Goal: Transaction & Acquisition: Purchase product/service

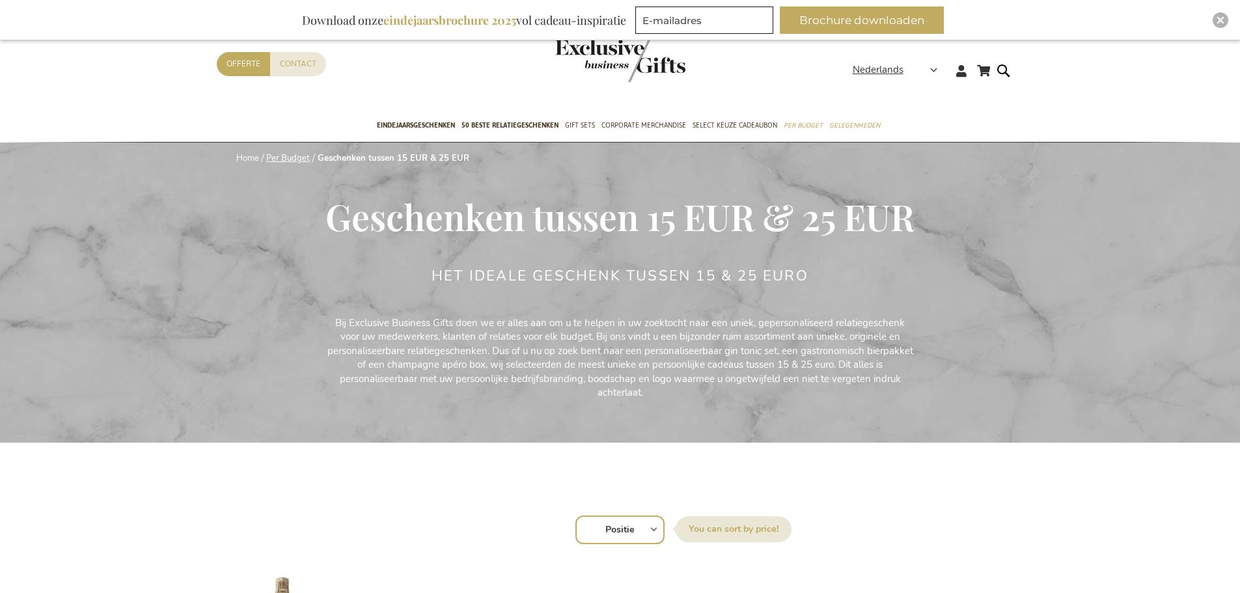
click at [283, 153] on link "Per Budget" at bounding box center [288, 158] width 44 height 12
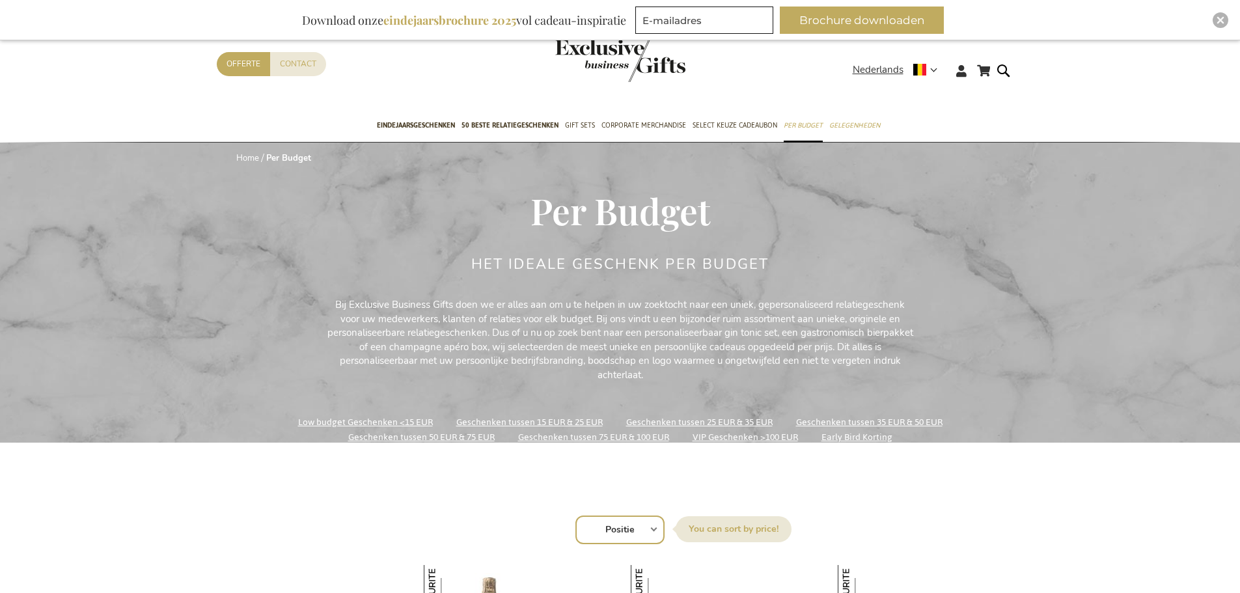
click at [404, 419] on link "Low budget Geschenken <15 EUR" at bounding box center [365, 422] width 135 height 18
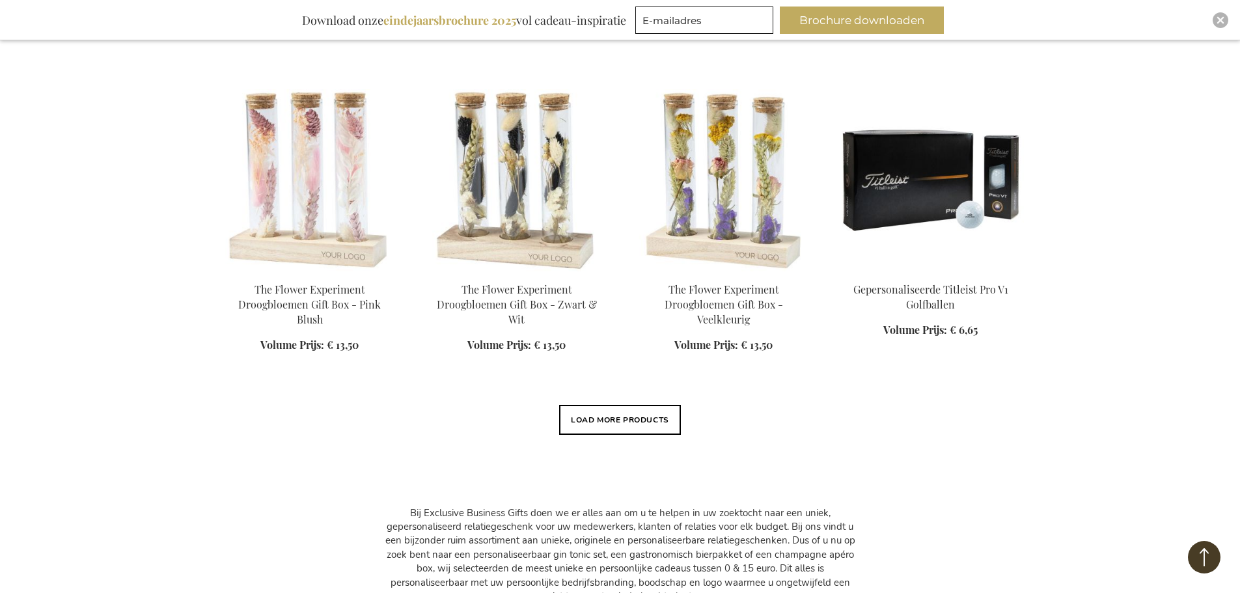
scroll to position [1107, 0]
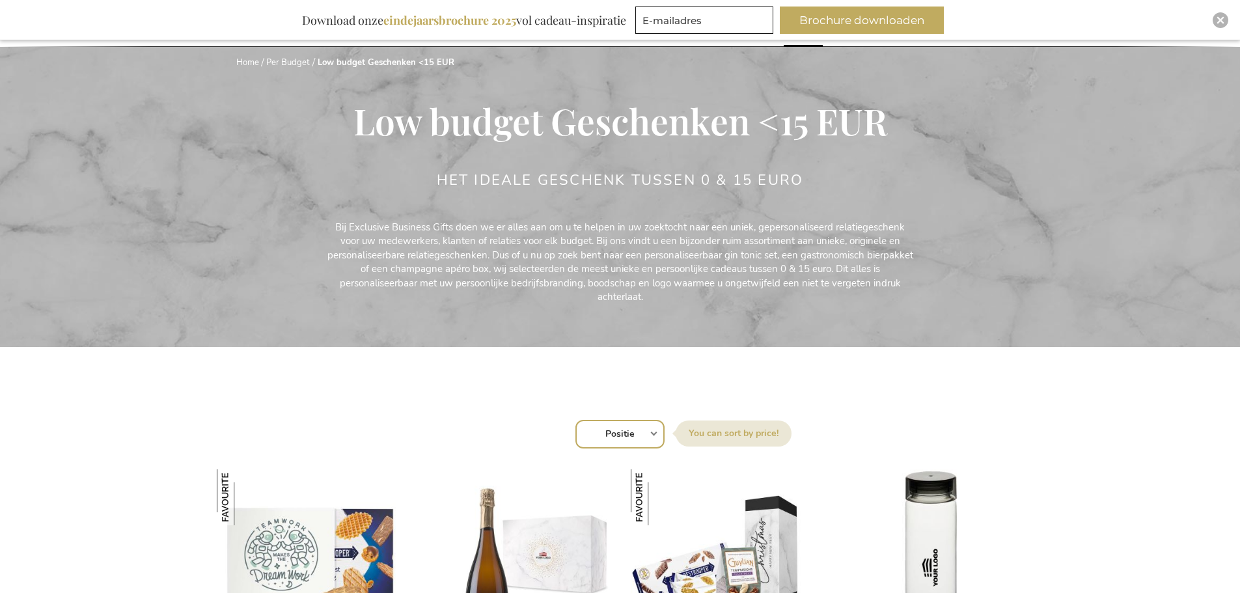
scroll to position [260, 0]
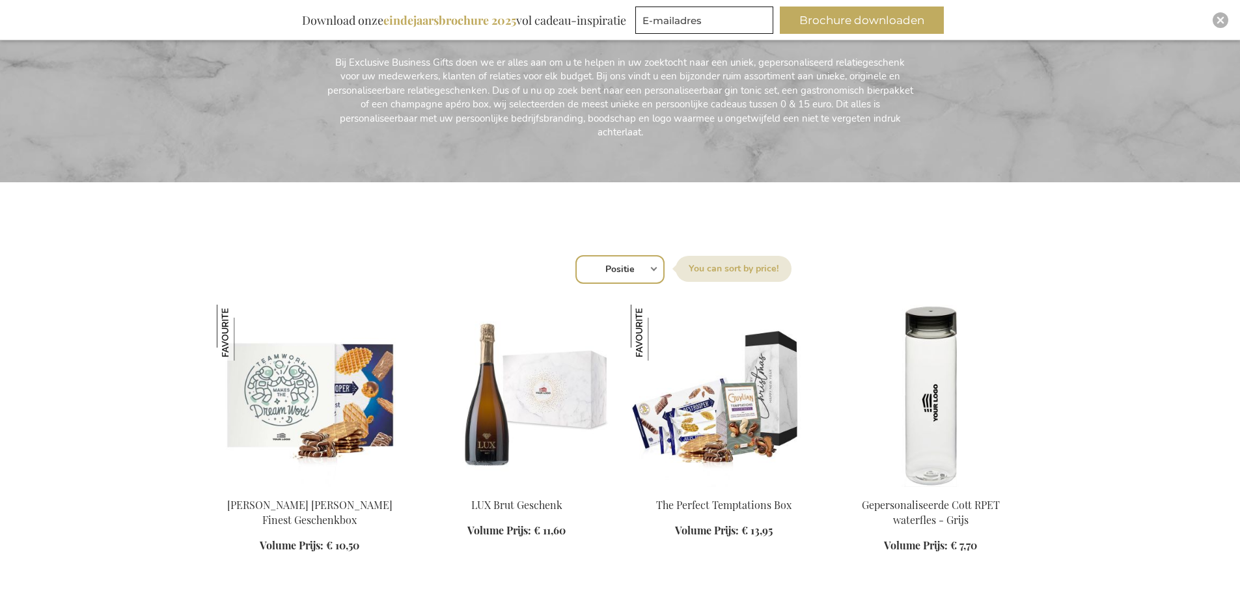
click at [617, 279] on select "Positie Best Sellers Meest bekeken Nieuw Biggest Saving Price: low to high Pric…" at bounding box center [619, 269] width 89 height 29
select select "price_asc"
click at [575, 255] on select "Positie Best Sellers Meest bekeken Nieuw Biggest Saving Price: low to high Pric…" at bounding box center [619, 269] width 89 height 29
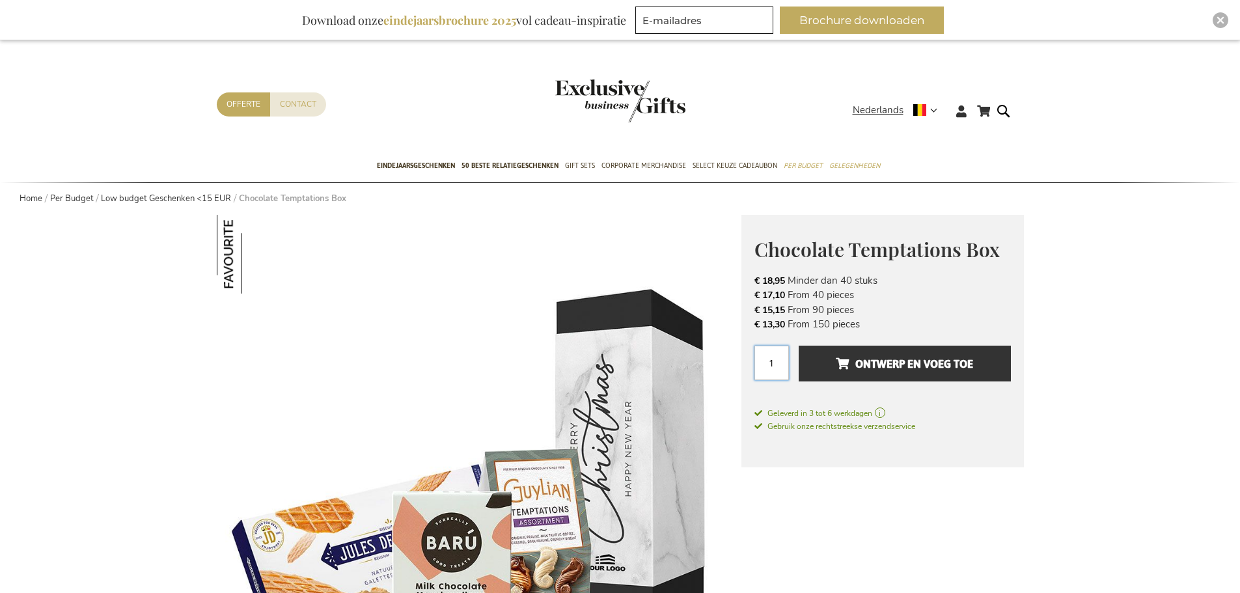
click at [769, 350] on input "1" at bounding box center [771, 363] width 35 height 35
type input "160"
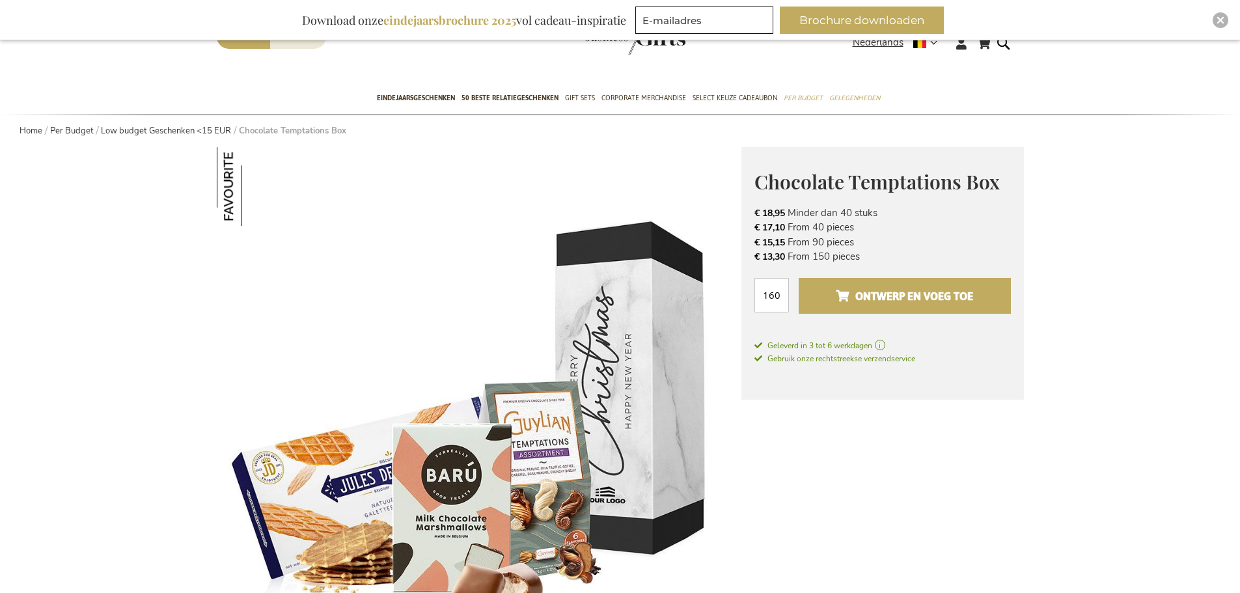
scroll to position [65, 0]
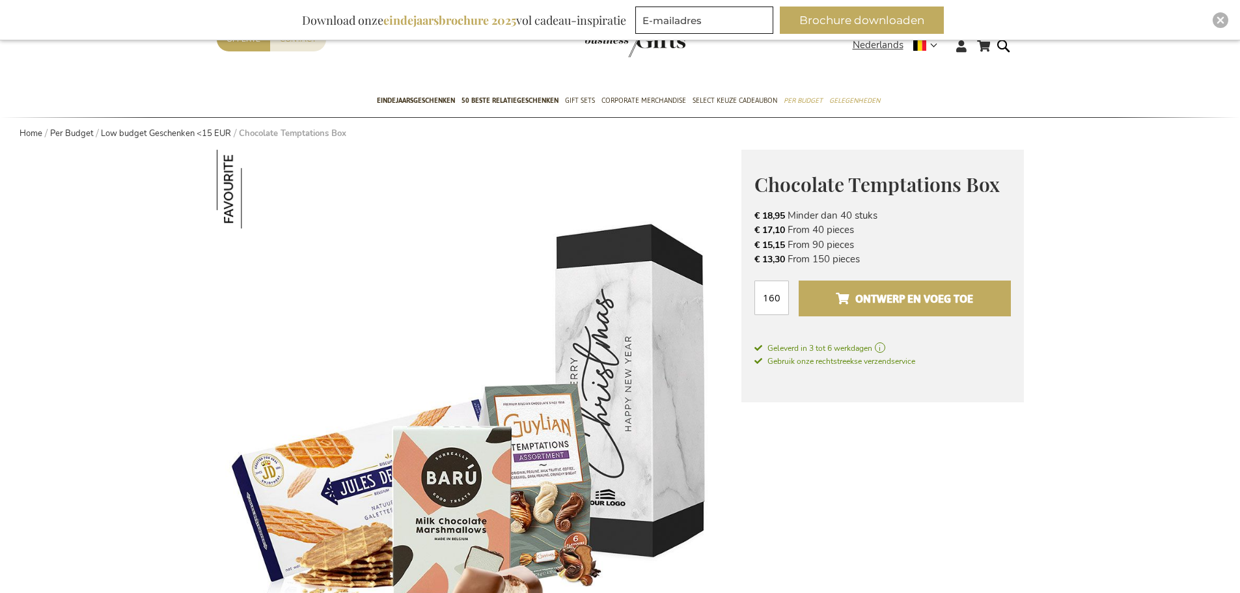
click at [985, 286] on button "Ontwerp en voeg toe" at bounding box center [905, 299] width 212 height 36
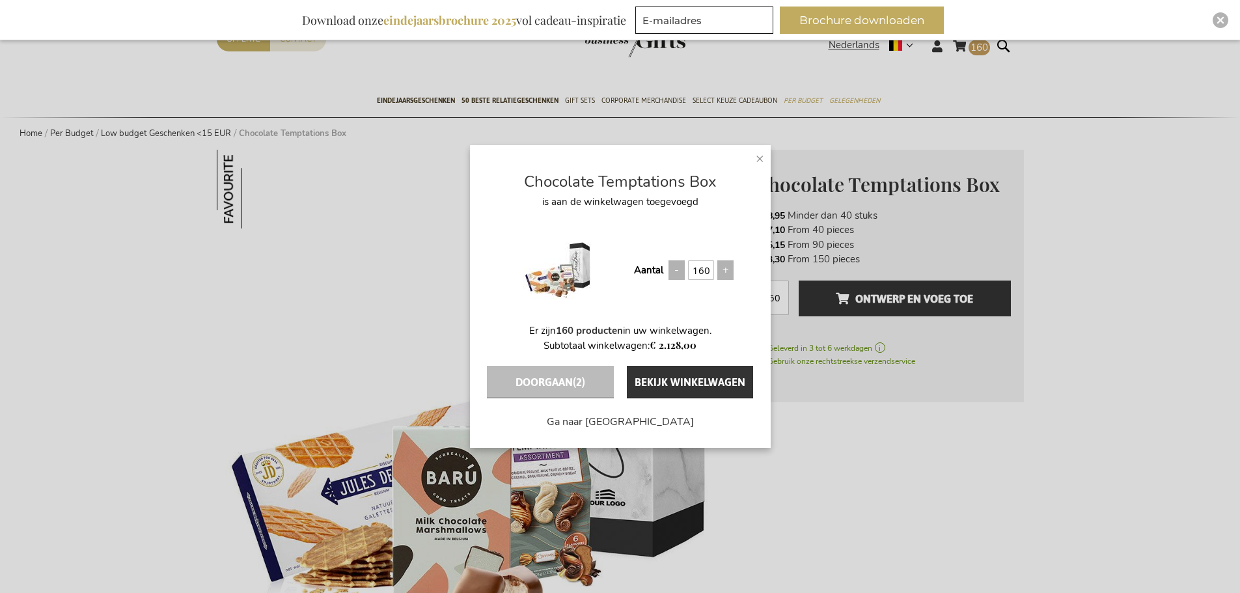
click at [761, 161] on span "×" at bounding box center [760, 158] width 8 height 20
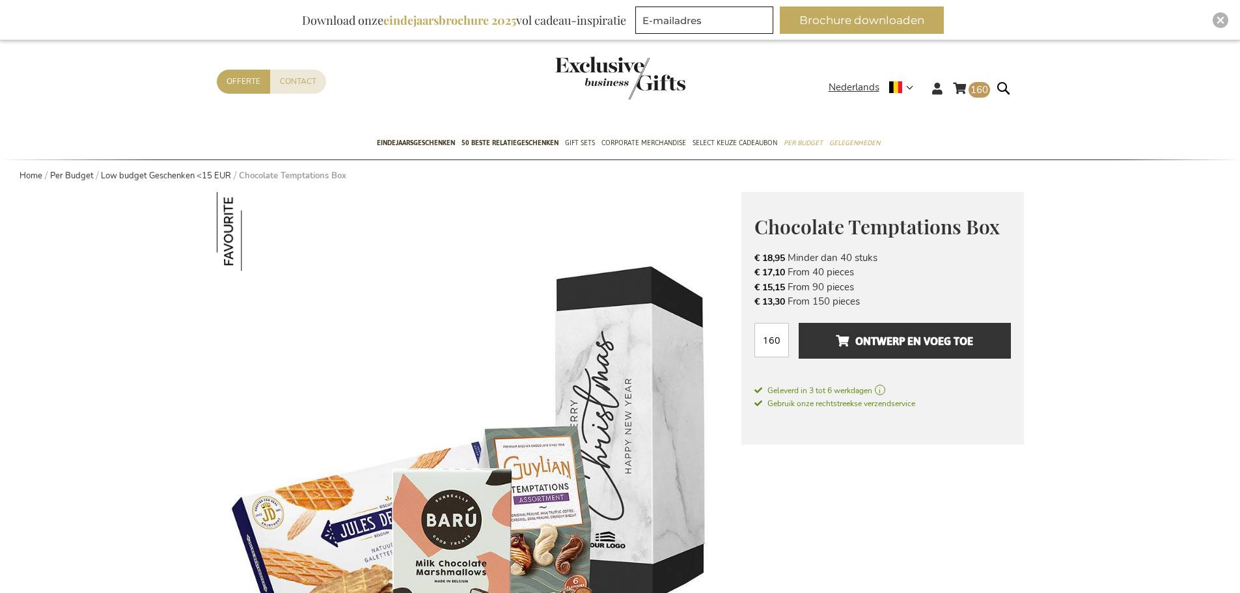
scroll to position [0, 0]
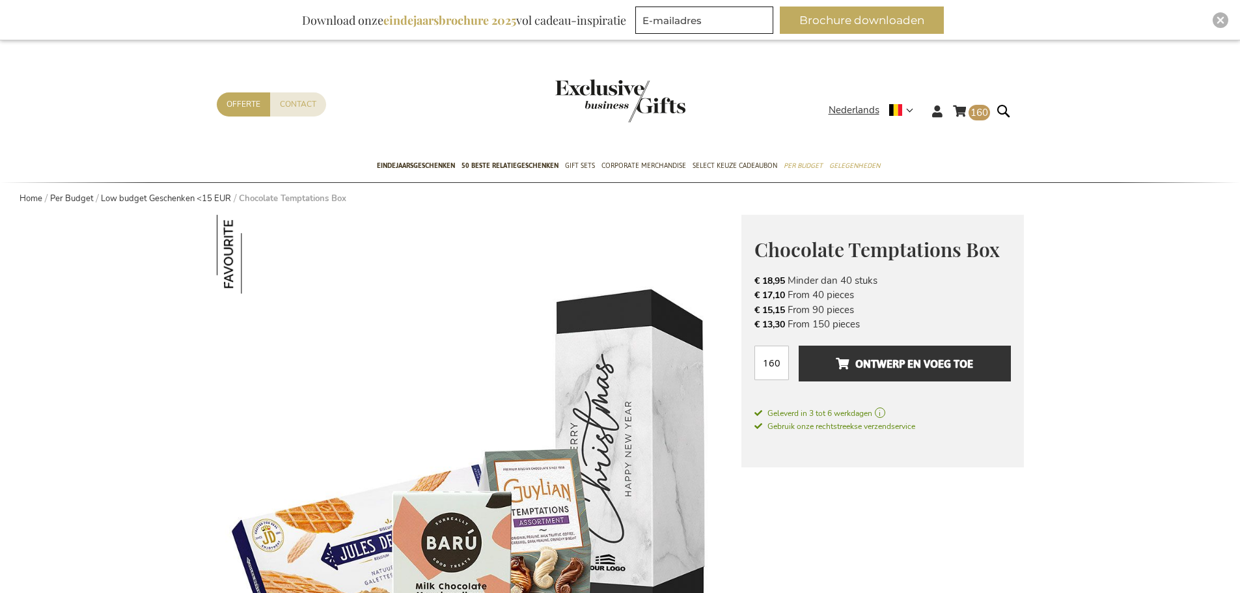
click at [966, 99] on div "Winkelwagen 160 160 items Winkelwagen 160 Sluiten 160 Producten in winkelwagen …" at bounding box center [620, 121] width 828 height 58
click at [970, 107] on link "Winkelwagen 160 160 items" at bounding box center [971, 113] width 37 height 21
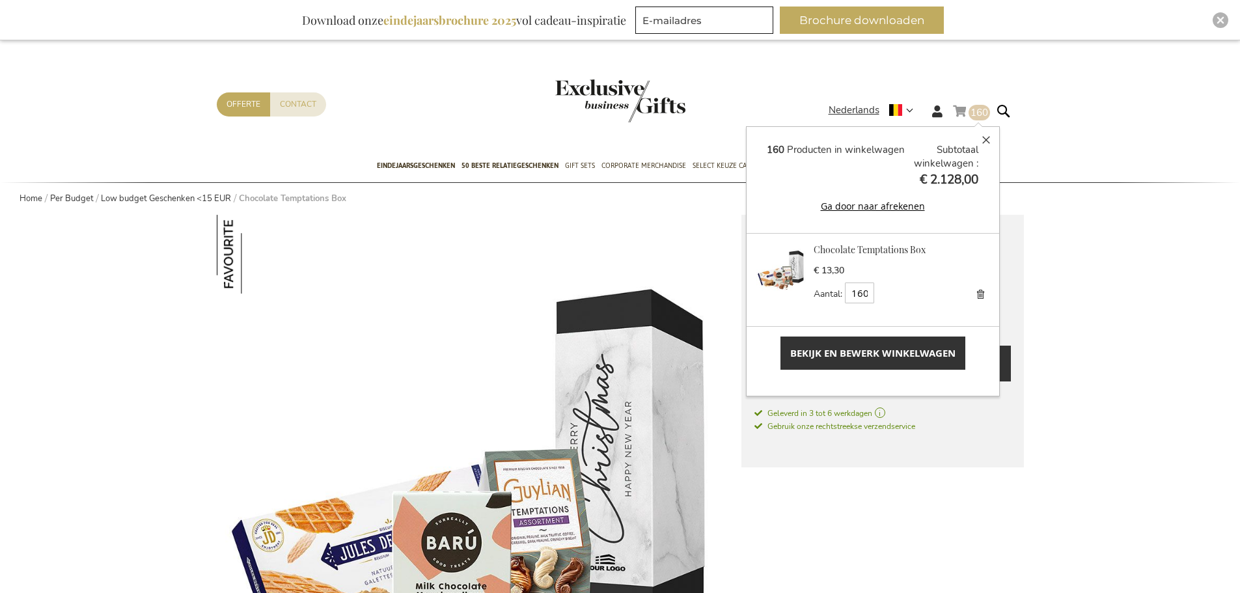
click at [879, 357] on span "Bekijk en bewerk winkelwagen" at bounding box center [872, 353] width 165 height 14
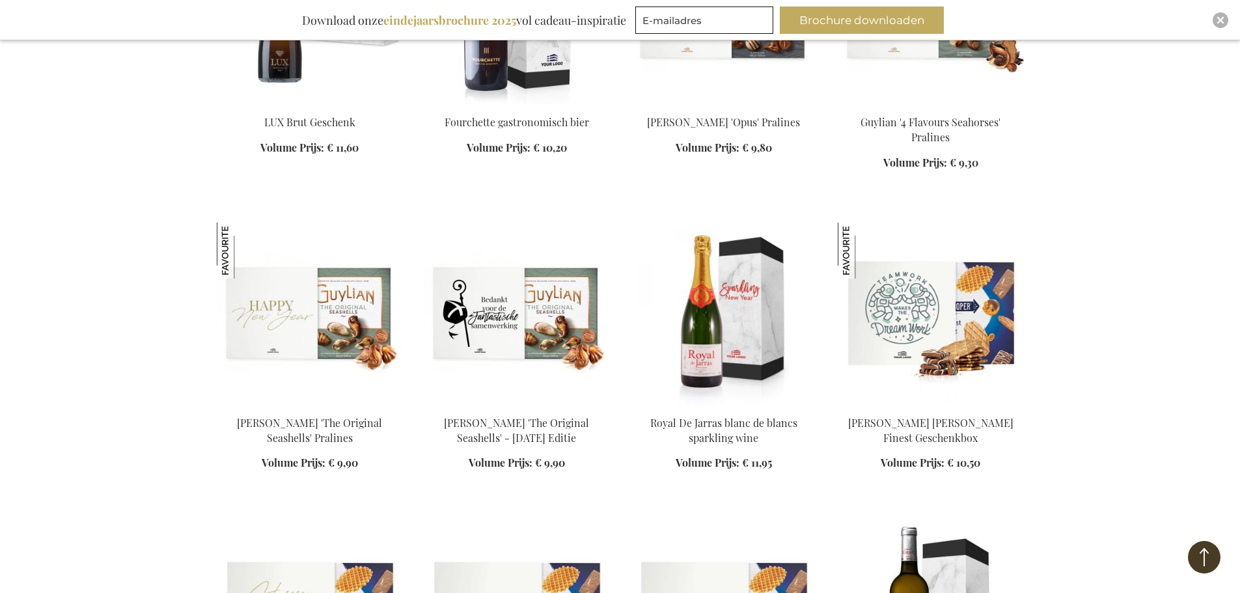
scroll to position [1497, 0]
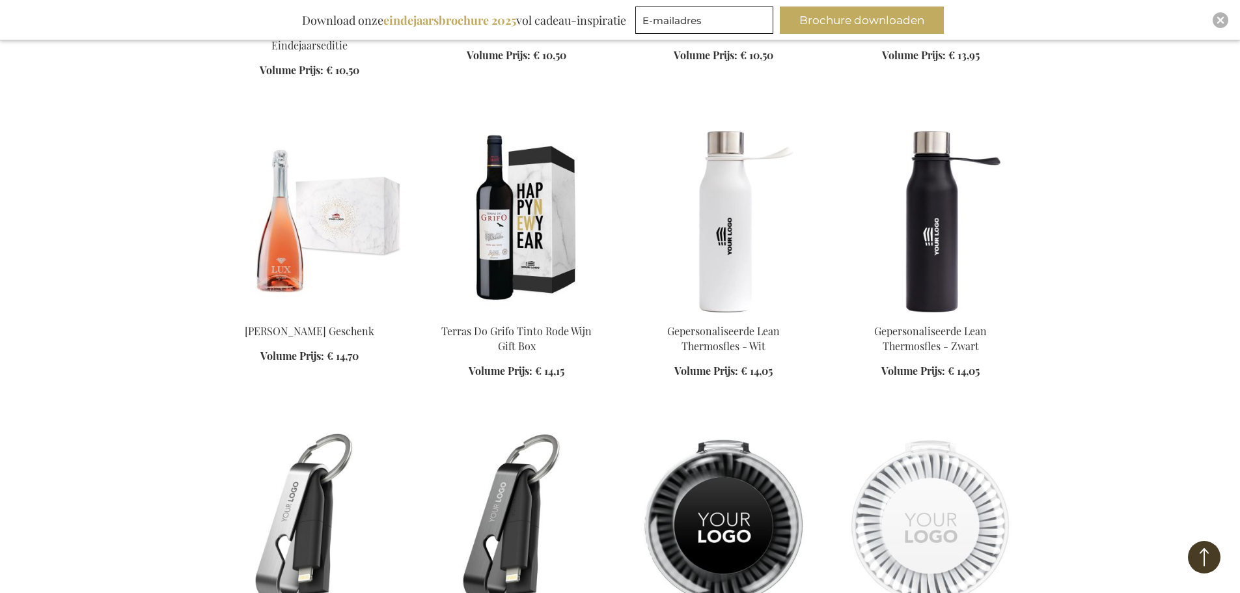
scroll to position [2409, 0]
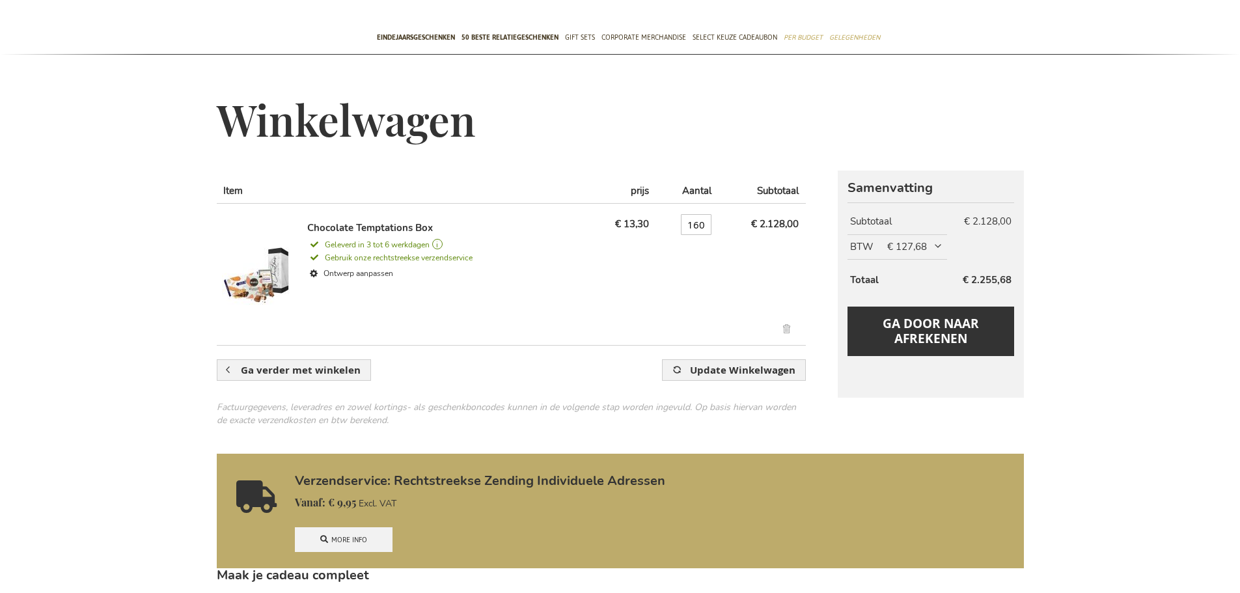
scroll to position [65, 0]
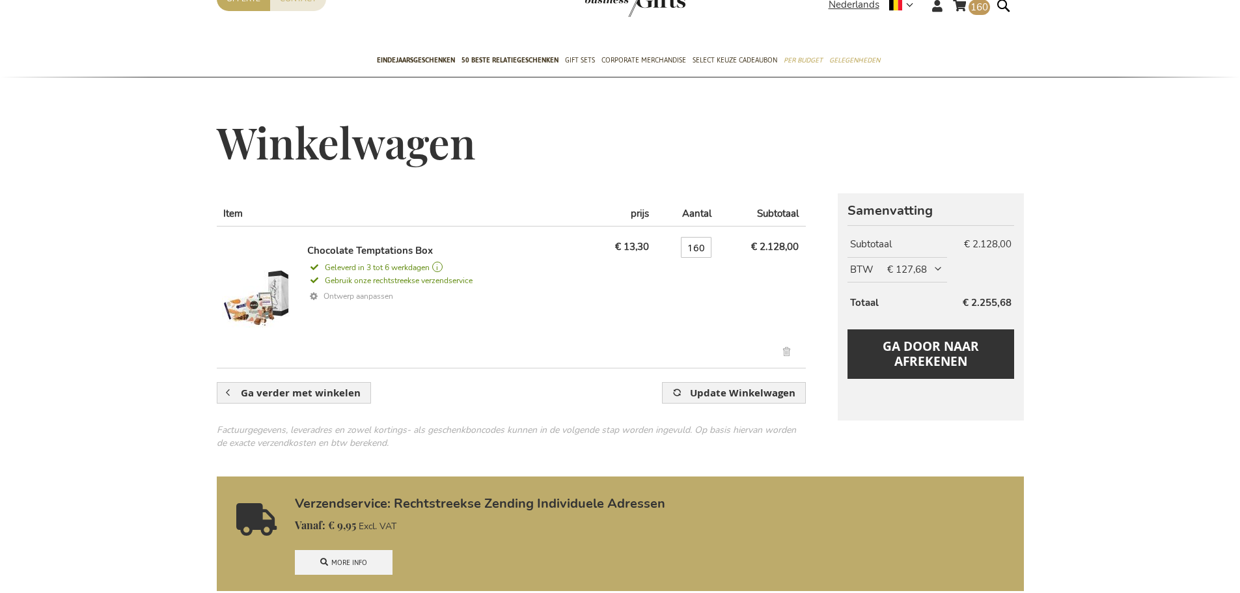
click at [356, 293] on link "Ontwerp aanpassen" at bounding box center [445, 296] width 276 height 19
click at [365, 284] on span "Gebruik onze rechtstreekse verzendservice" at bounding box center [389, 280] width 165 height 10
click at [370, 296] on link "Ontwerp aanpassen" at bounding box center [445, 296] width 276 height 19
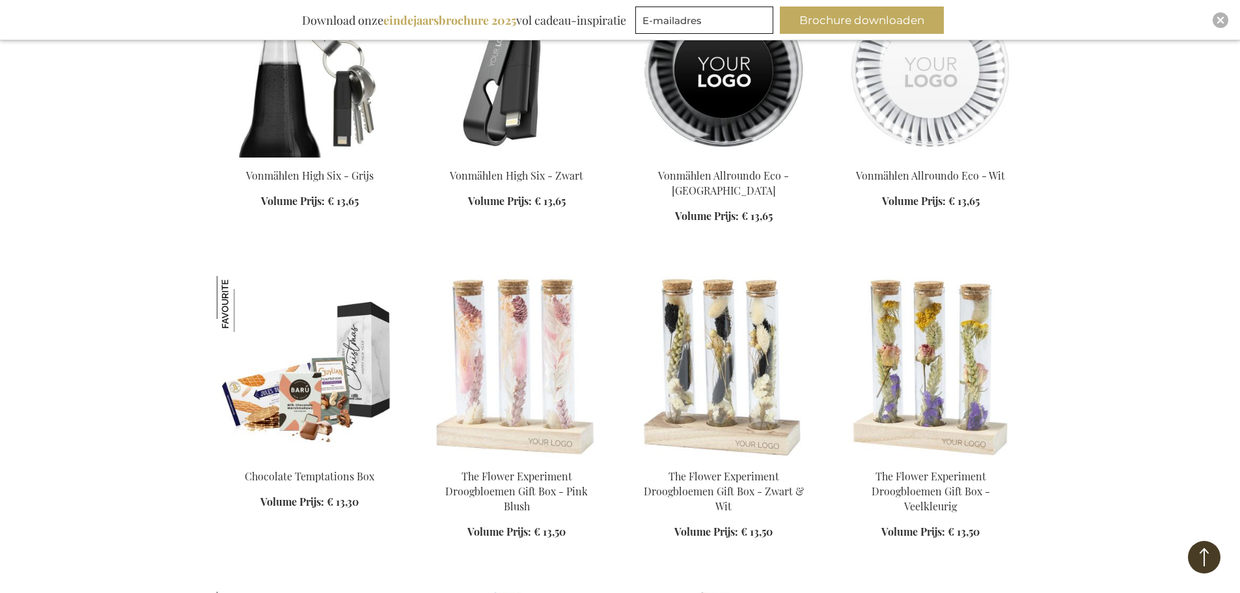
drag, startPoint x: 122, startPoint y: 207, endPoint x: 245, endPoint y: 146, distance: 137.7
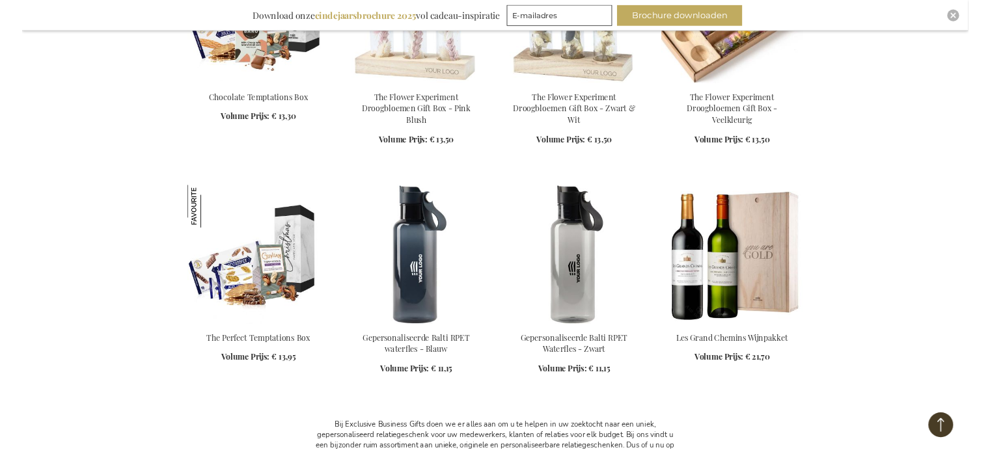
scroll to position [2734, 0]
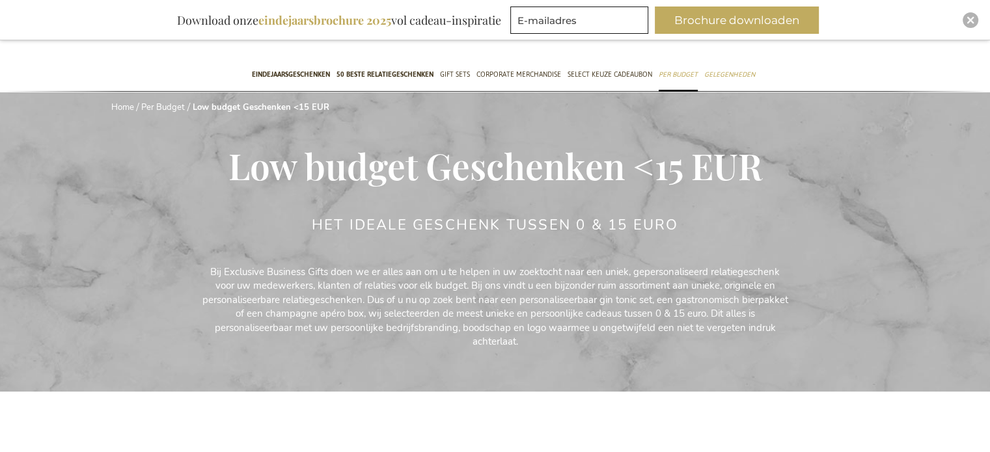
scroll to position [65, 0]
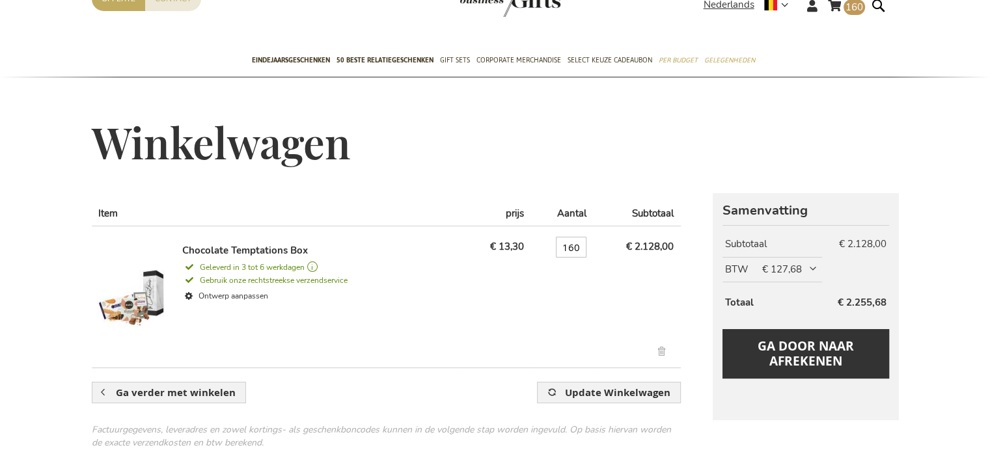
scroll to position [130, 0]
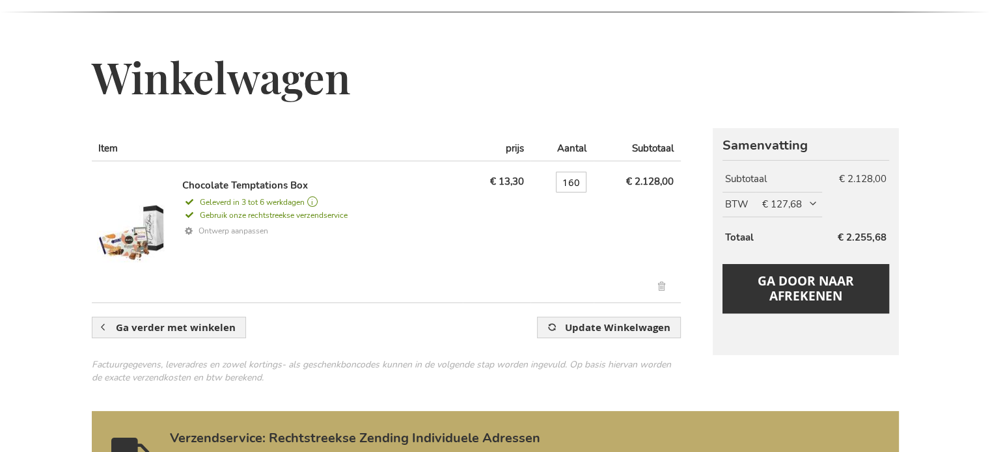
click at [223, 228] on link "Ontwerp aanpassen" at bounding box center [320, 231] width 276 height 19
click at [133, 239] on img at bounding box center [133, 231] width 72 height 104
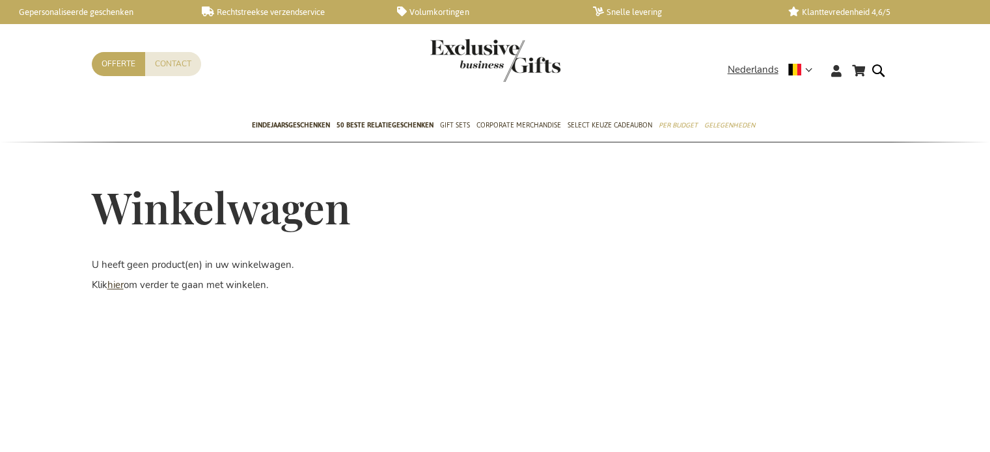
click at [117, 289] on link "hier" at bounding box center [115, 285] width 16 height 13
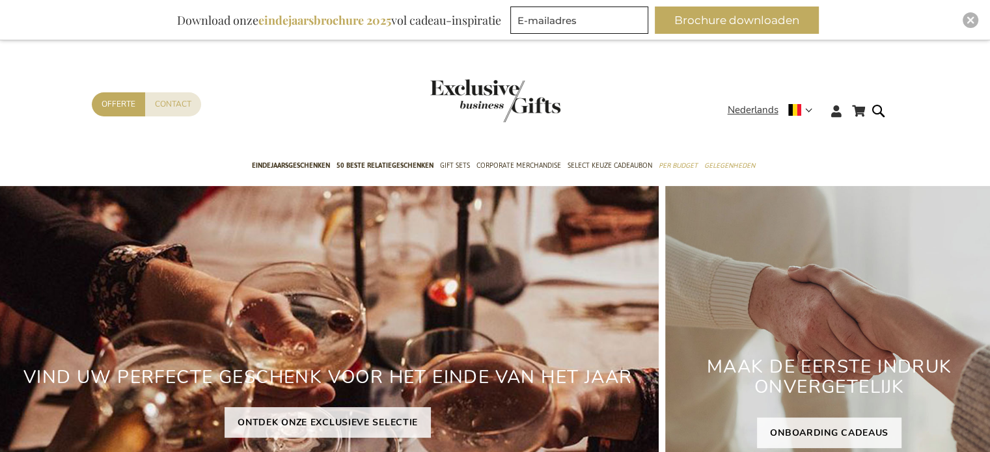
click at [980, 18] on div "Inspiratiebrochure Download onze eindejaarsbrochure 2025 vol cadeau-inspiratie …" at bounding box center [495, 20] width 990 height 40
click at [975, 18] on div "Close" at bounding box center [971, 20] width 16 height 16
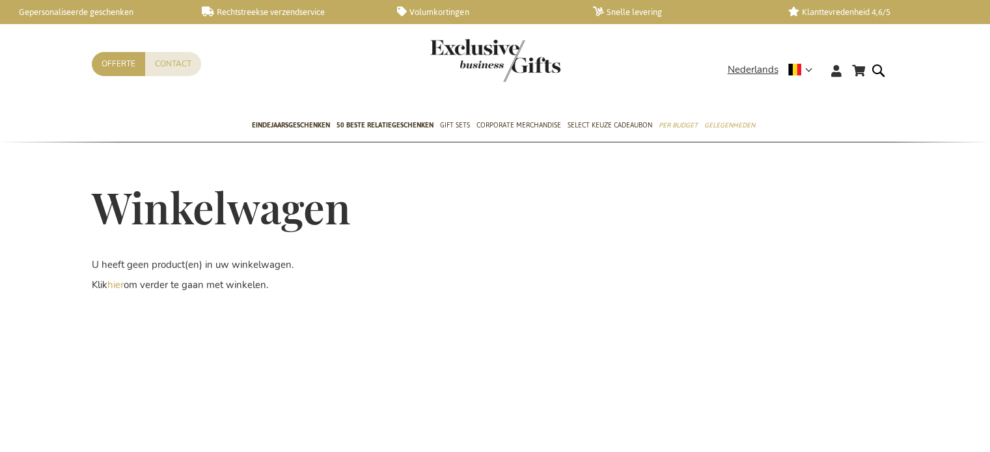
scroll to position [52, 0]
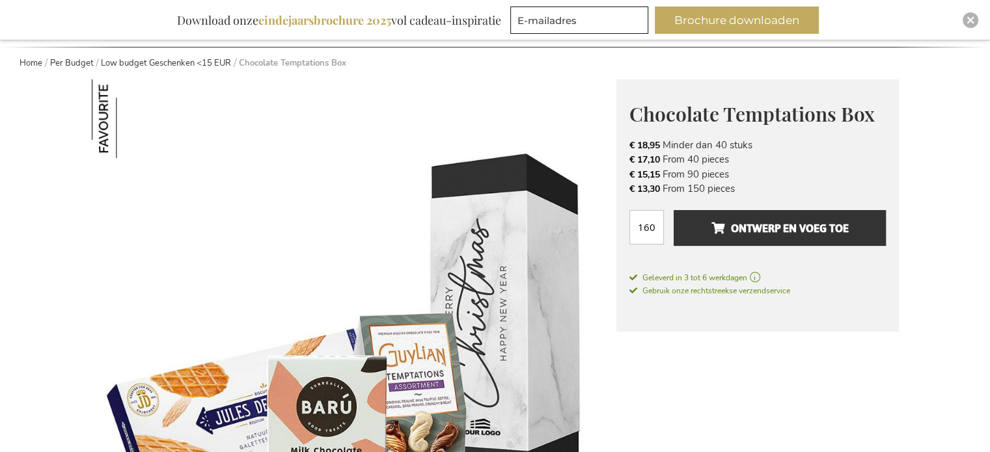
scroll to position [171, 0]
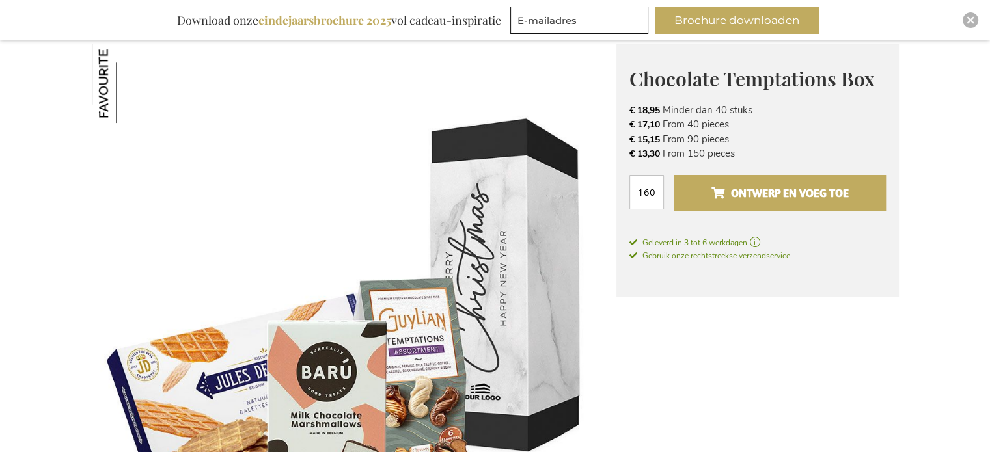
click at [825, 190] on span "Ontwerp en voeg toe" at bounding box center [779, 193] width 137 height 21
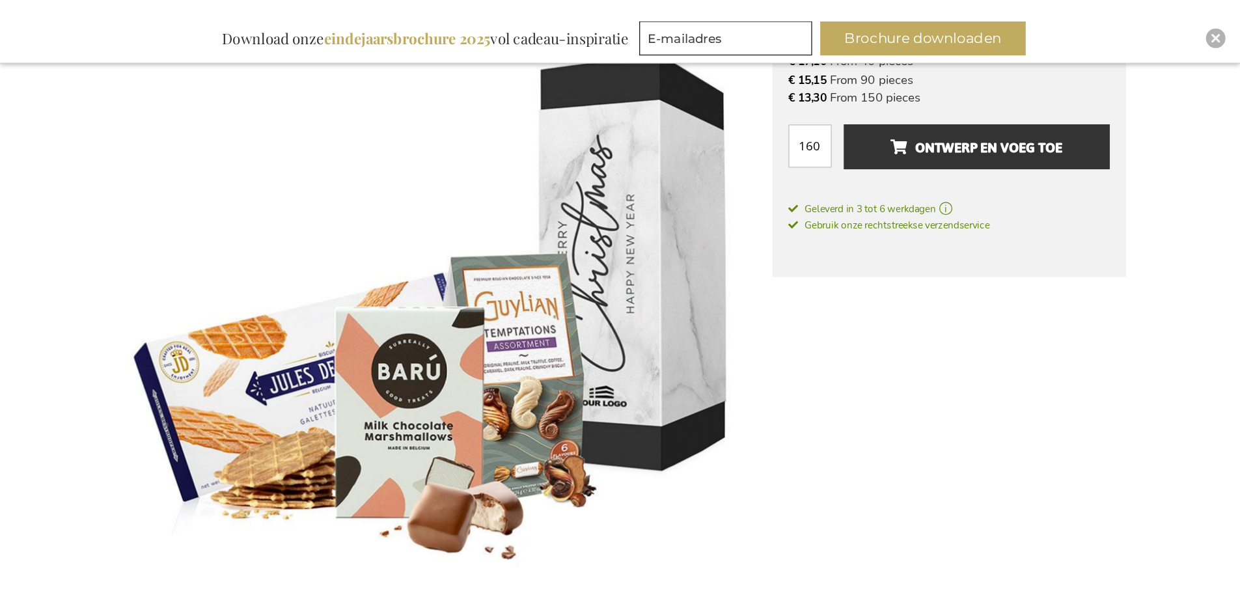
scroll to position [260, 0]
